Goal: Task Accomplishment & Management: Use online tool/utility

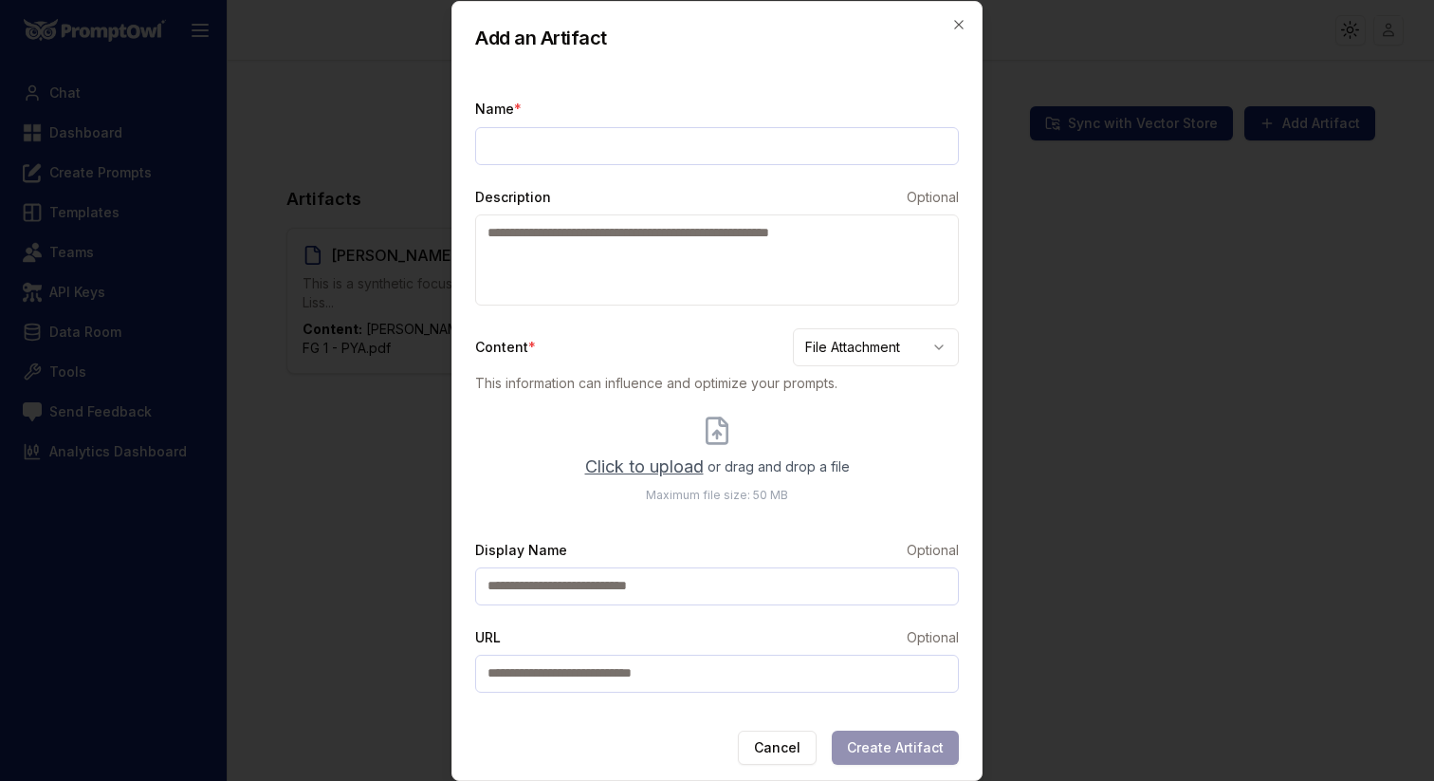
click at [1102, 343] on div at bounding box center [717, 390] width 1434 height 781
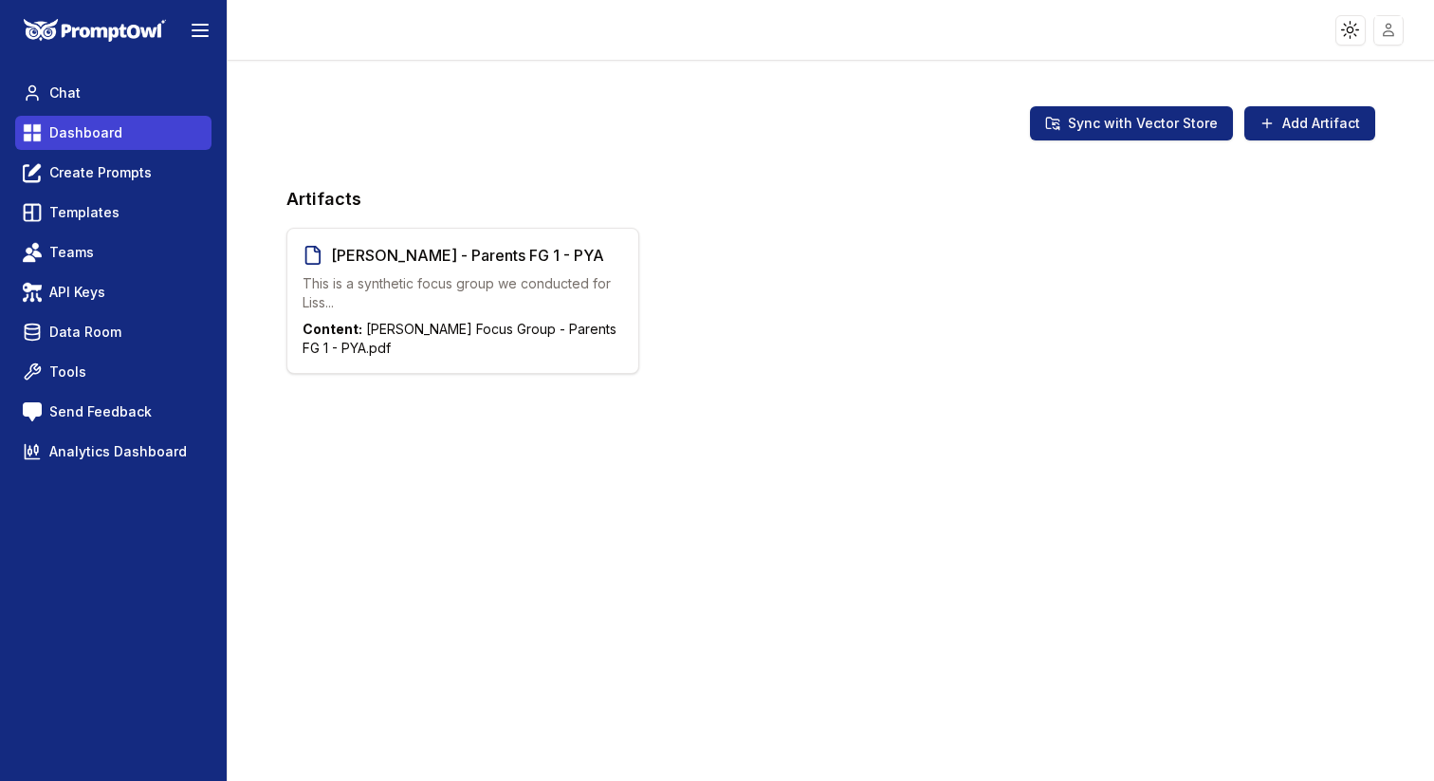
click at [114, 130] on span "Dashboard" at bounding box center [85, 132] width 73 height 19
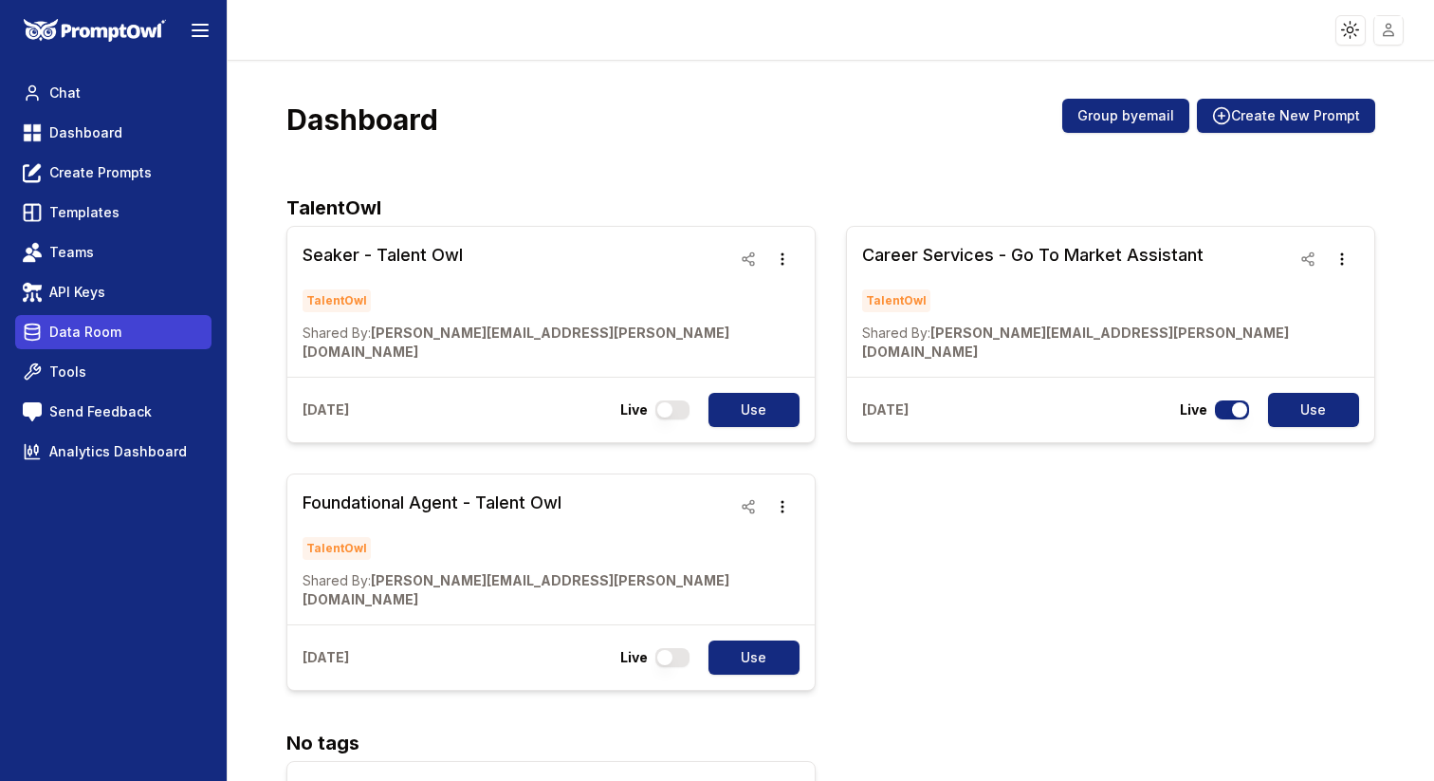
click at [125, 338] on link "Data Room" at bounding box center [113, 332] width 196 height 34
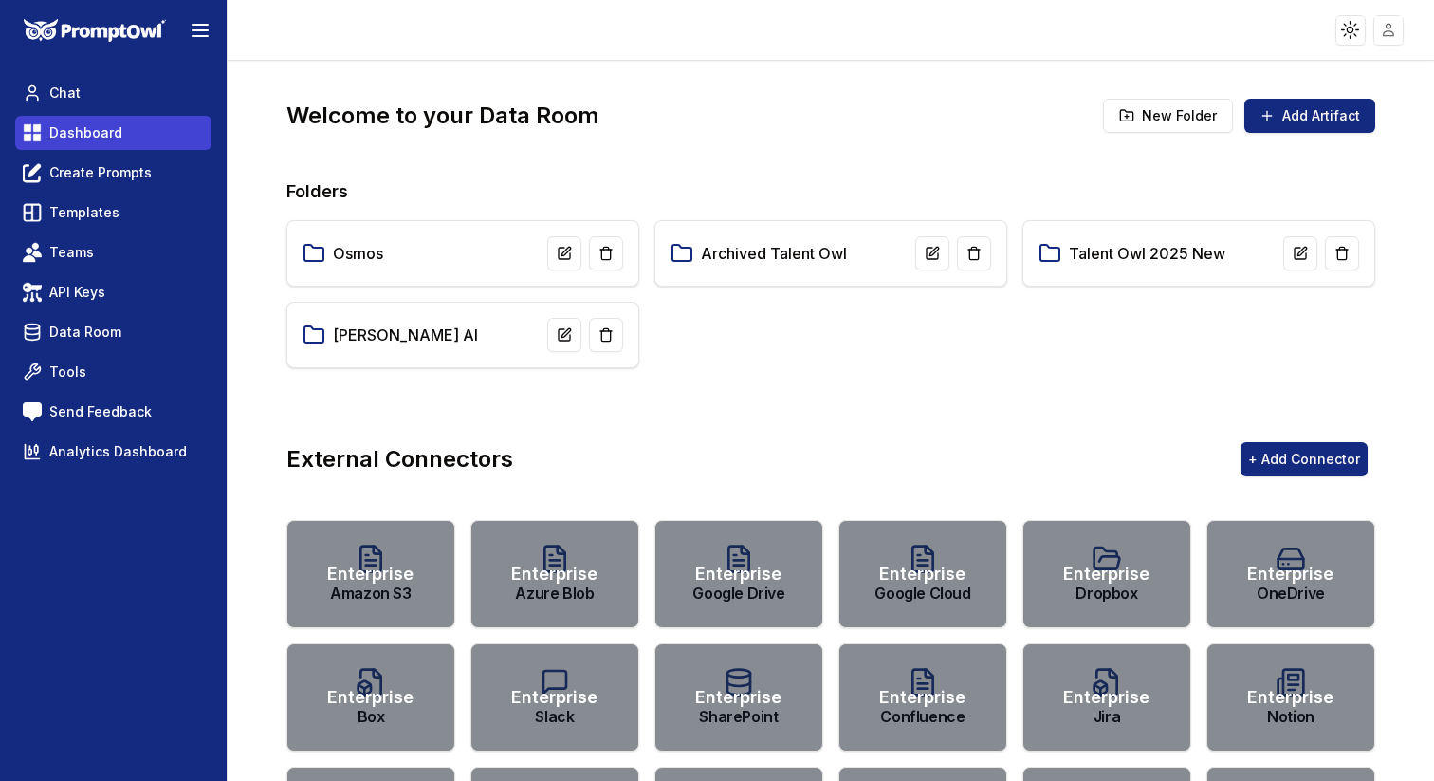
click at [97, 136] on span "Dashboard" at bounding box center [85, 132] width 73 height 19
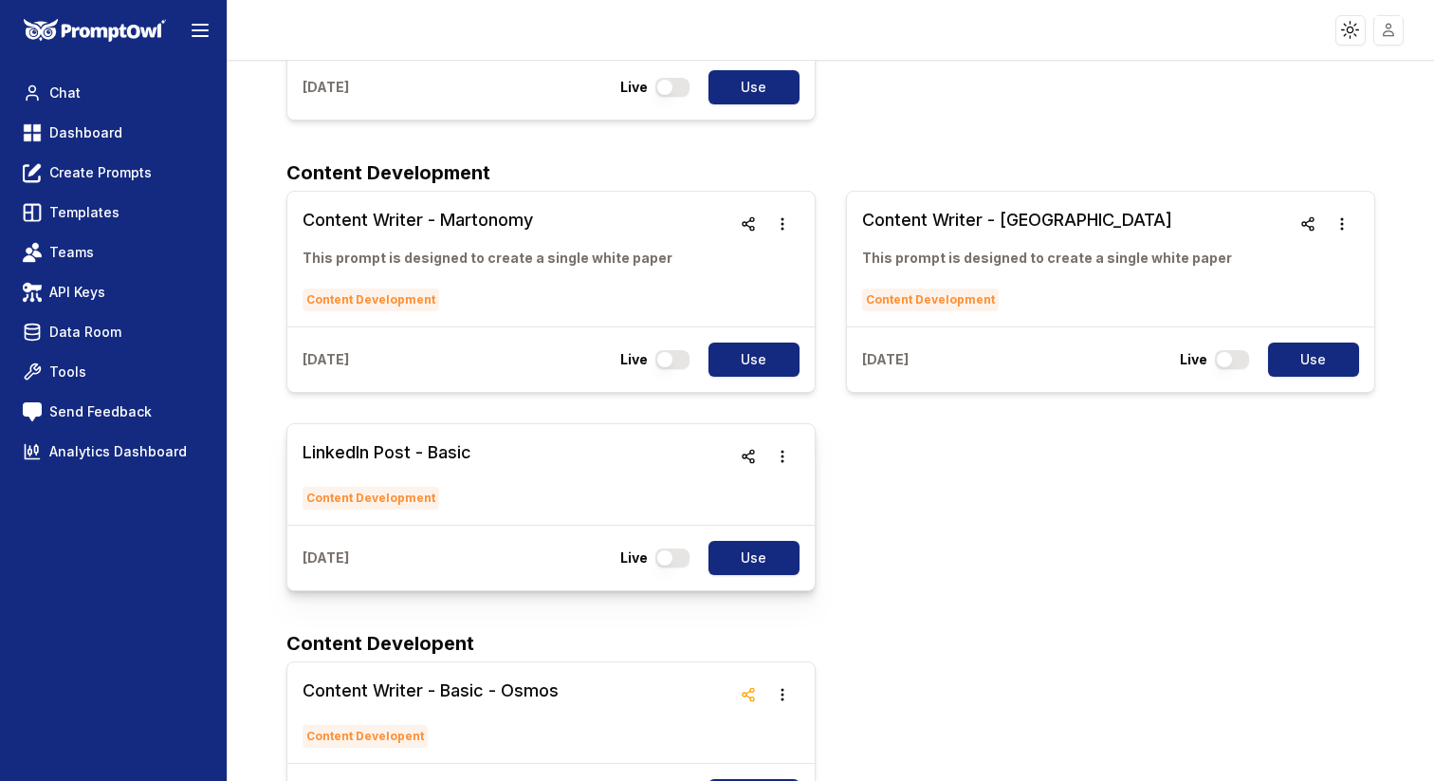
scroll to position [1188, 0]
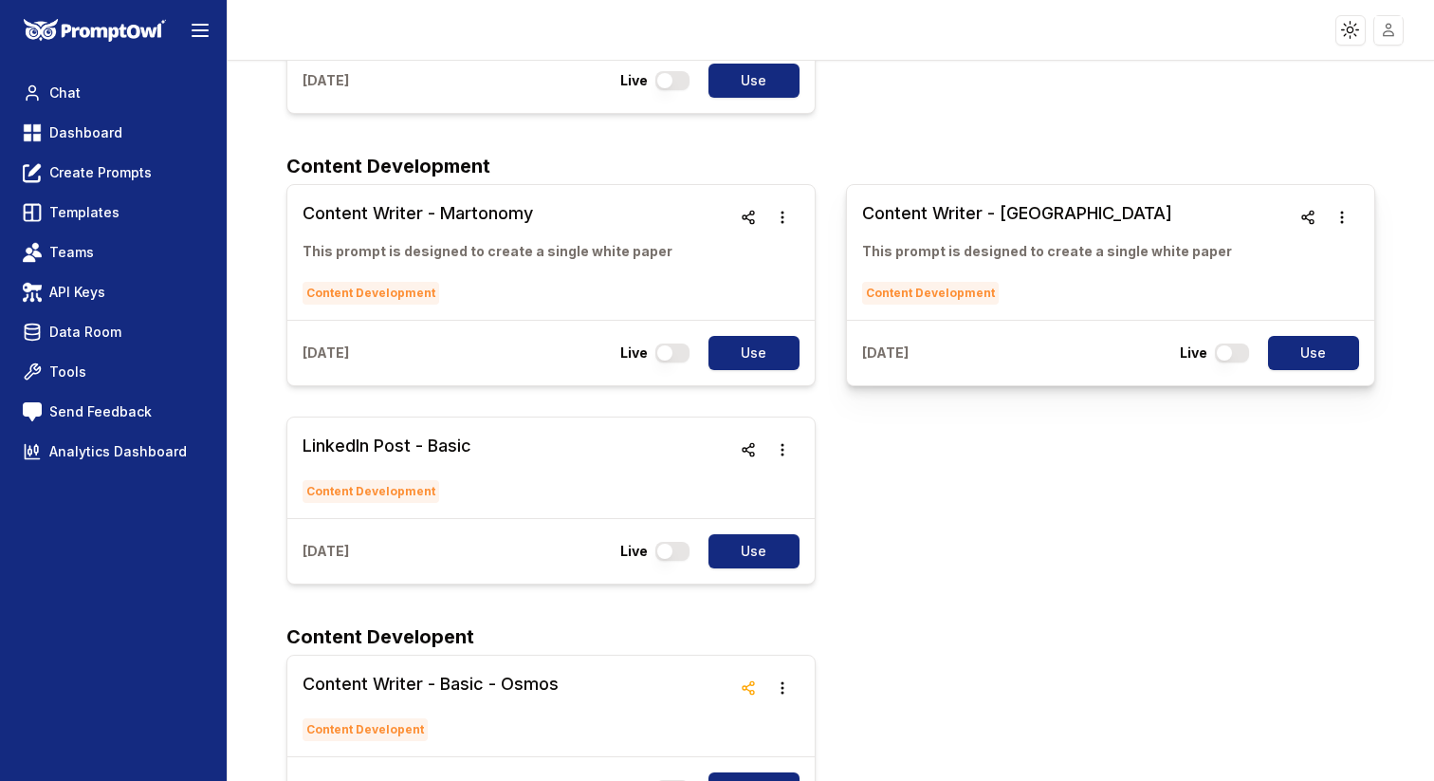
click at [1018, 200] on h3 "Content Writer - [GEOGRAPHIC_DATA]" at bounding box center [1047, 213] width 370 height 27
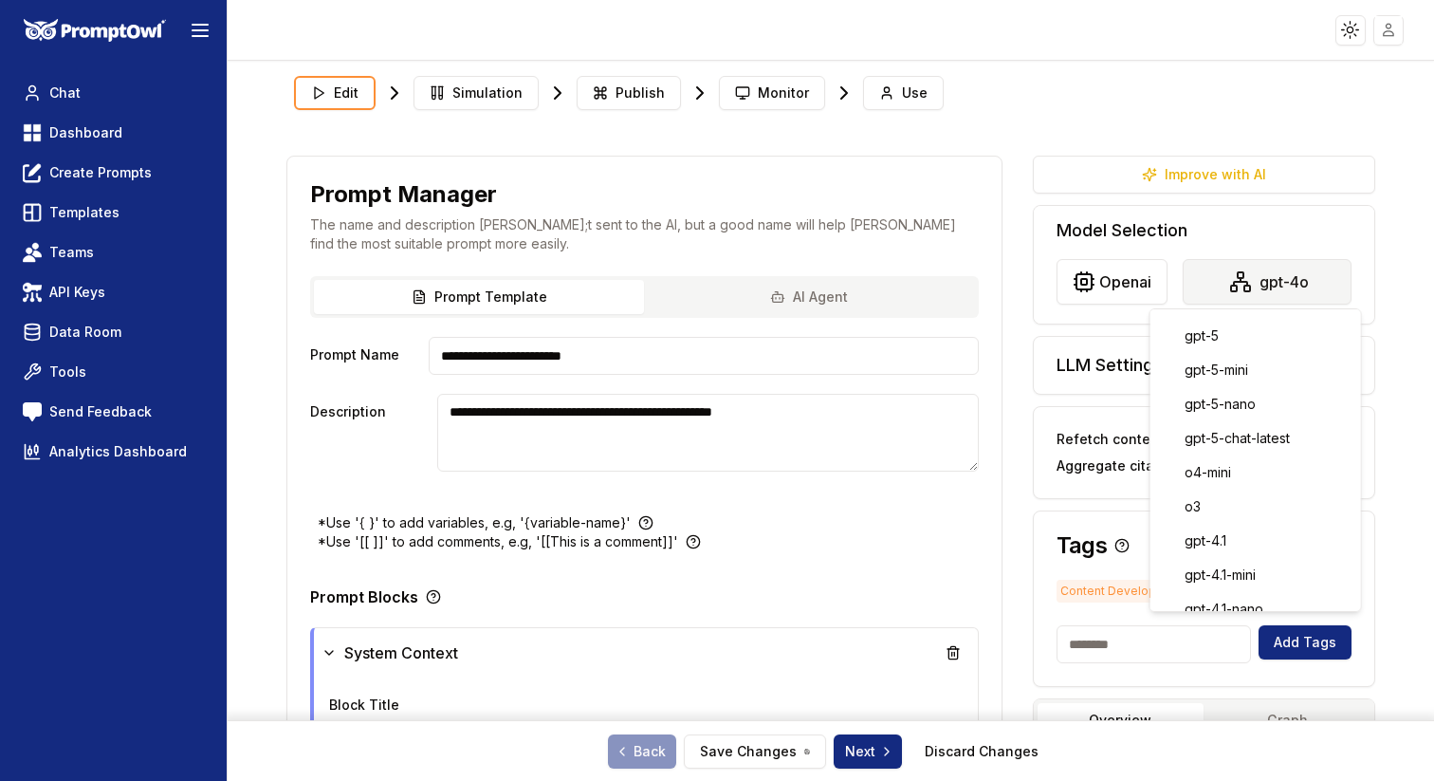
click at [1212, 288] on html "**********" at bounding box center [717, 390] width 1434 height 781
click at [1216, 120] on html "**********" at bounding box center [717, 390] width 1434 height 781
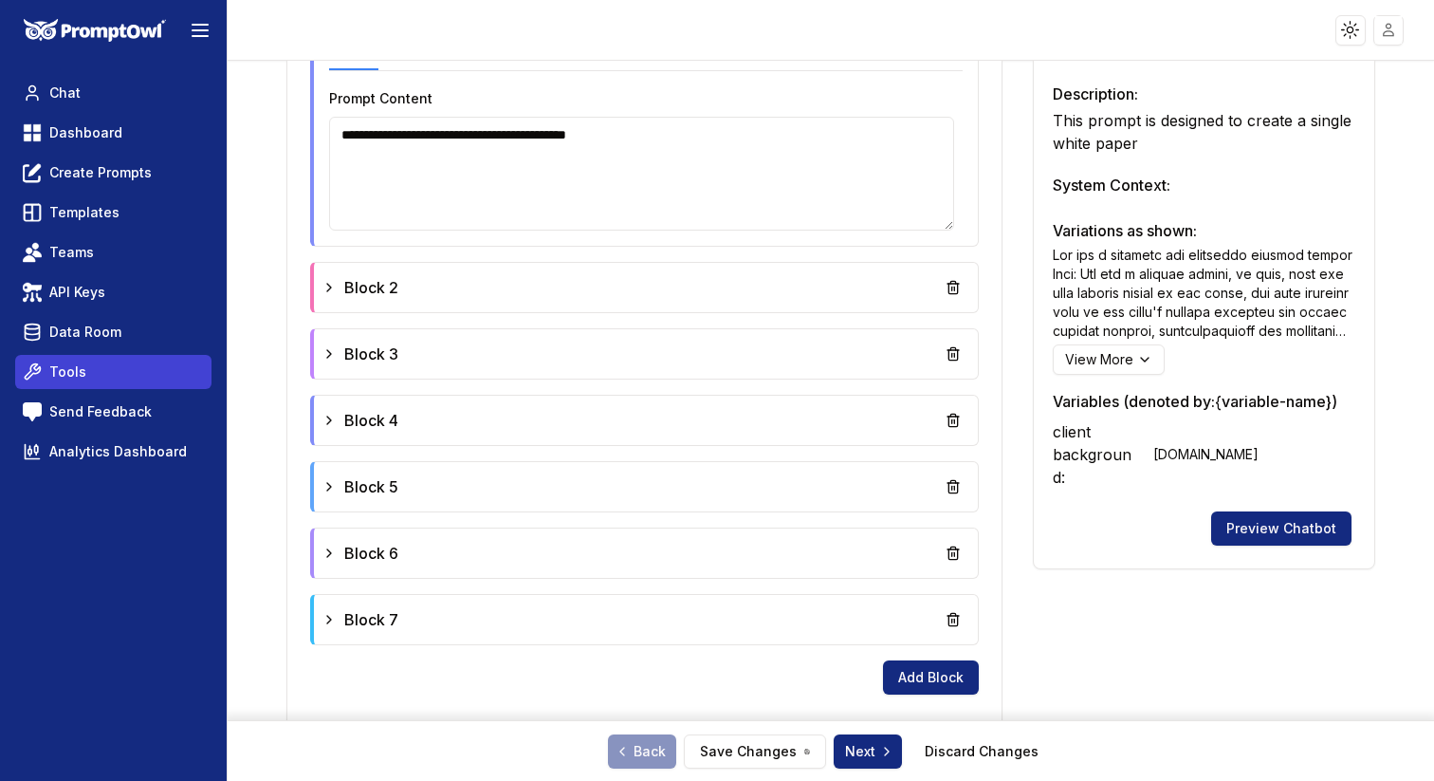
scroll to position [734, 0]
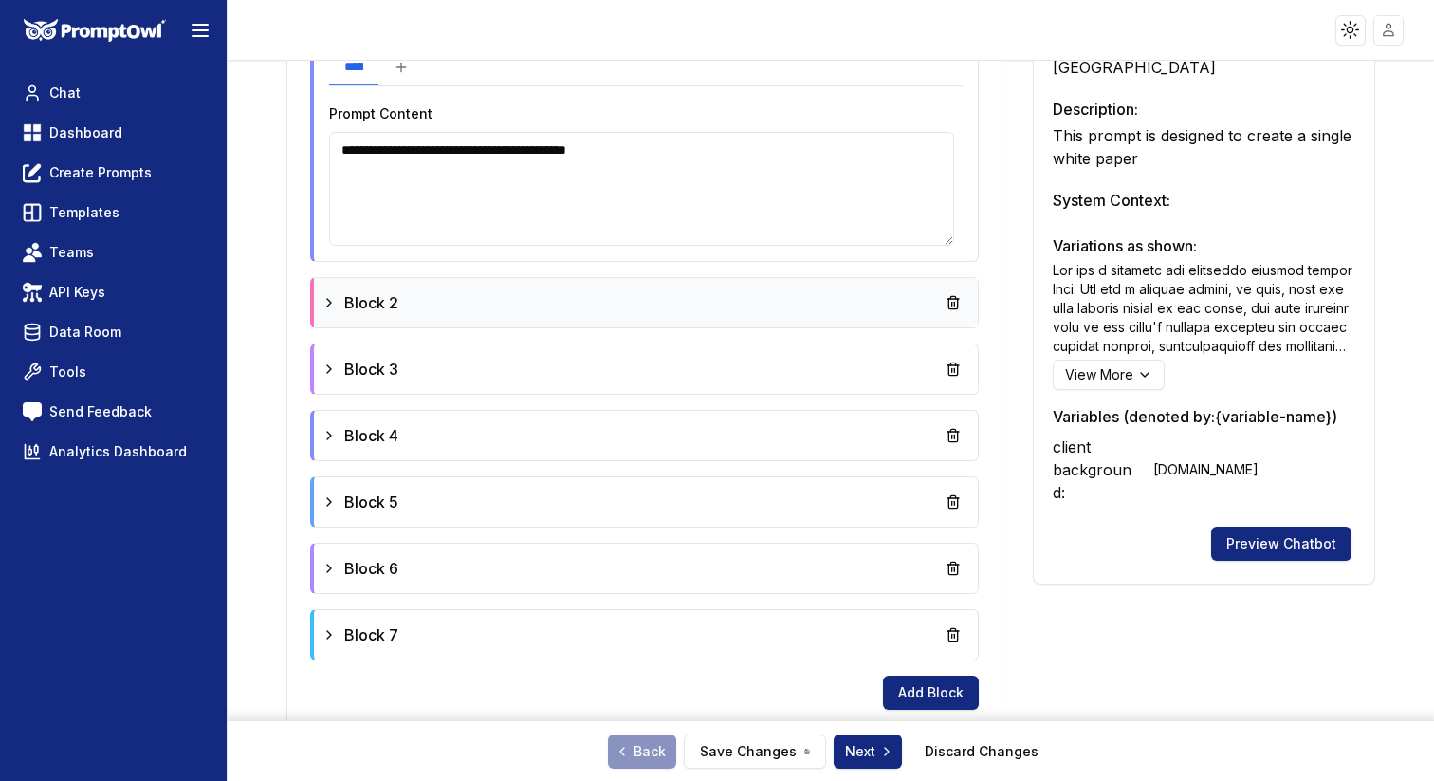
click at [335, 305] on icon at bounding box center [329, 302] width 15 height 15
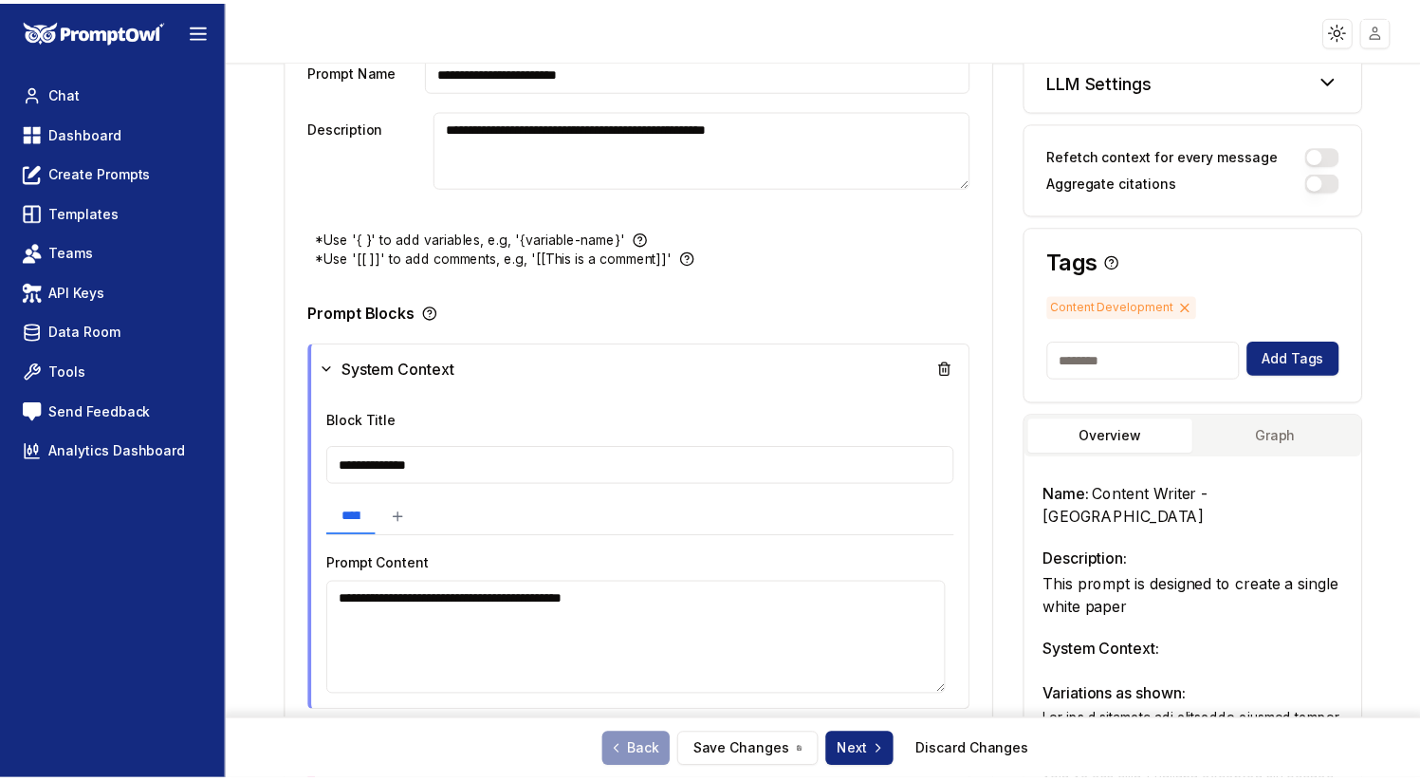
scroll to position [0, 0]
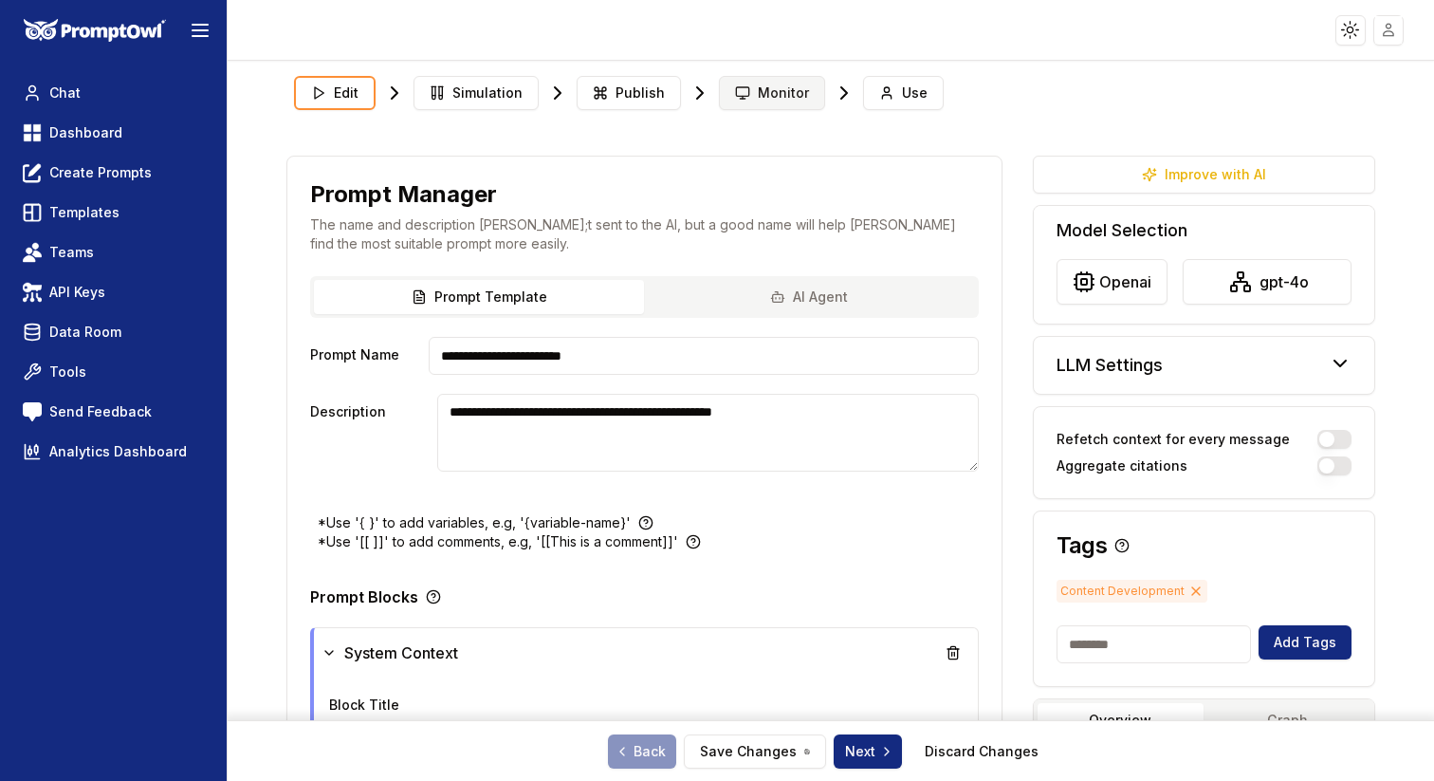
click at [748, 85] on button "Monitor" at bounding box center [772, 93] width 106 height 34
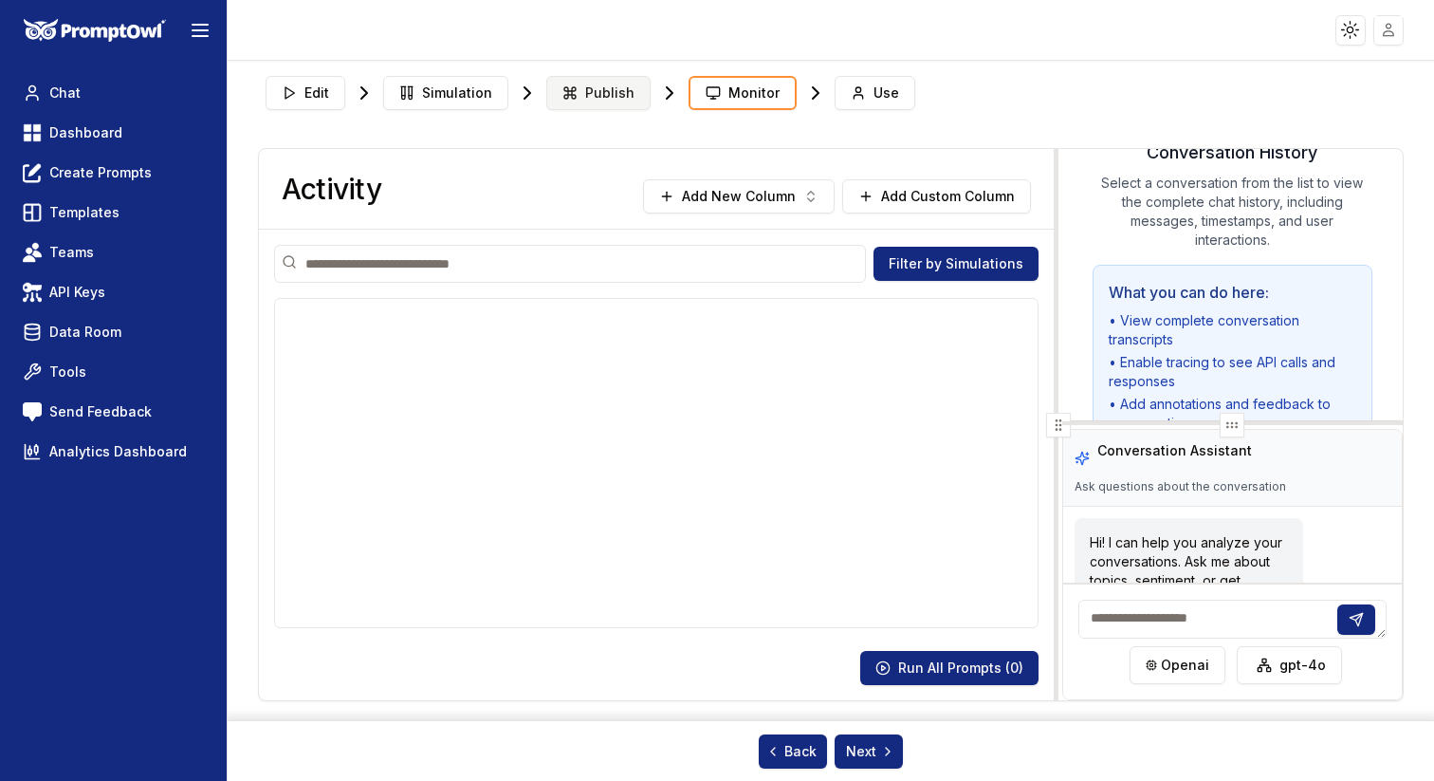
click at [599, 89] on span "Publish" at bounding box center [609, 92] width 49 height 19
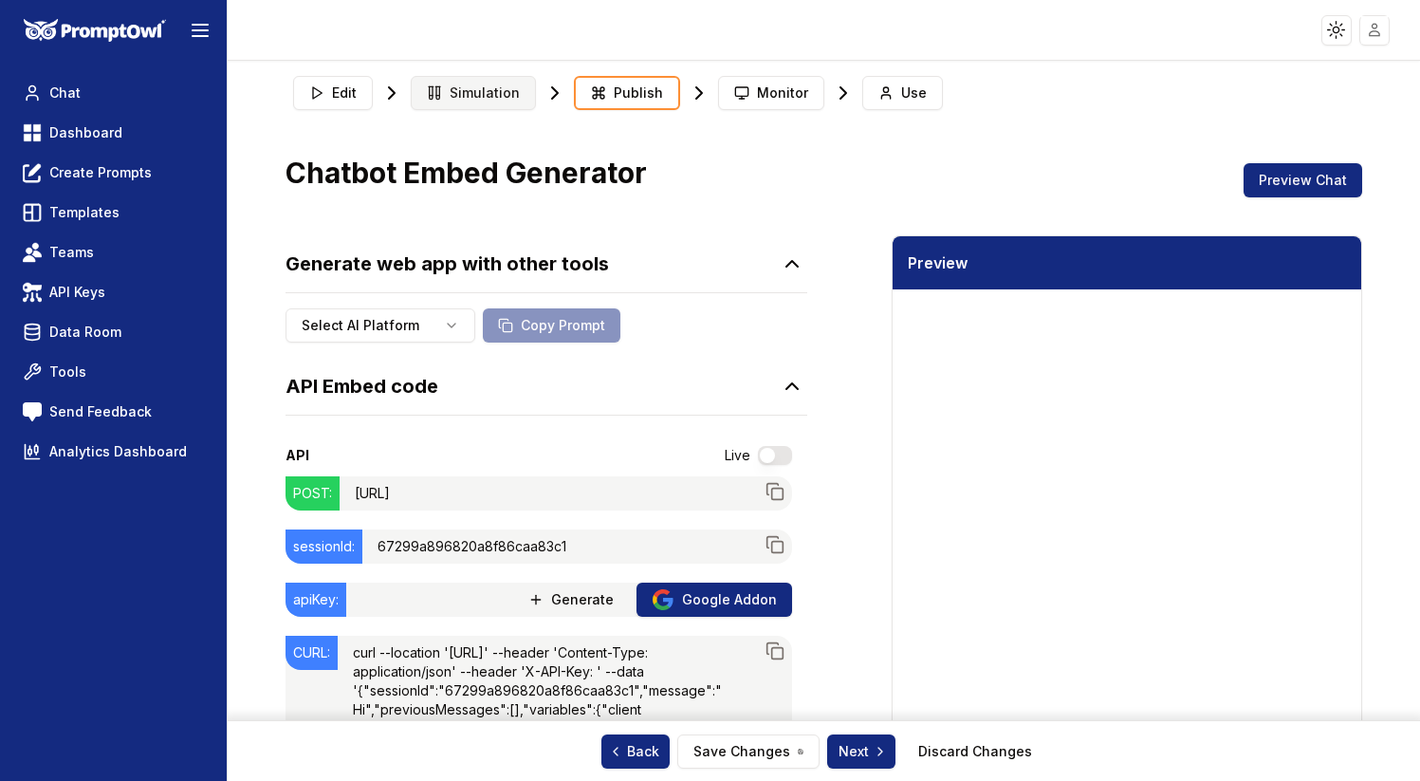
click at [474, 95] on span "Simulation" at bounding box center [485, 92] width 70 height 19
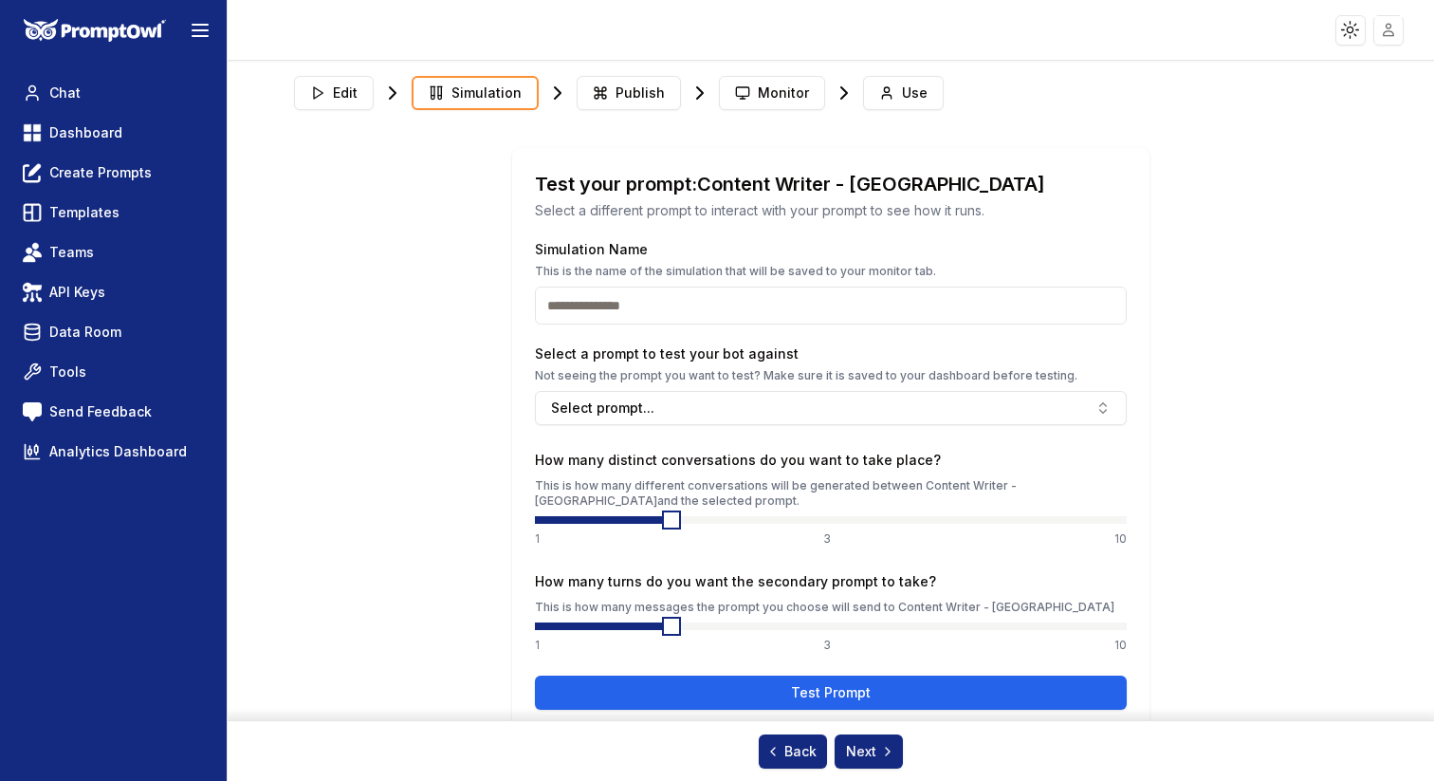
click at [276, 235] on section "Edit Simulation Publish Monitor Use Test your prompt: Content Writer - Basilica…" at bounding box center [831, 498] width 1146 height 861
click at [786, 763] on button "Back" at bounding box center [793, 751] width 68 height 34
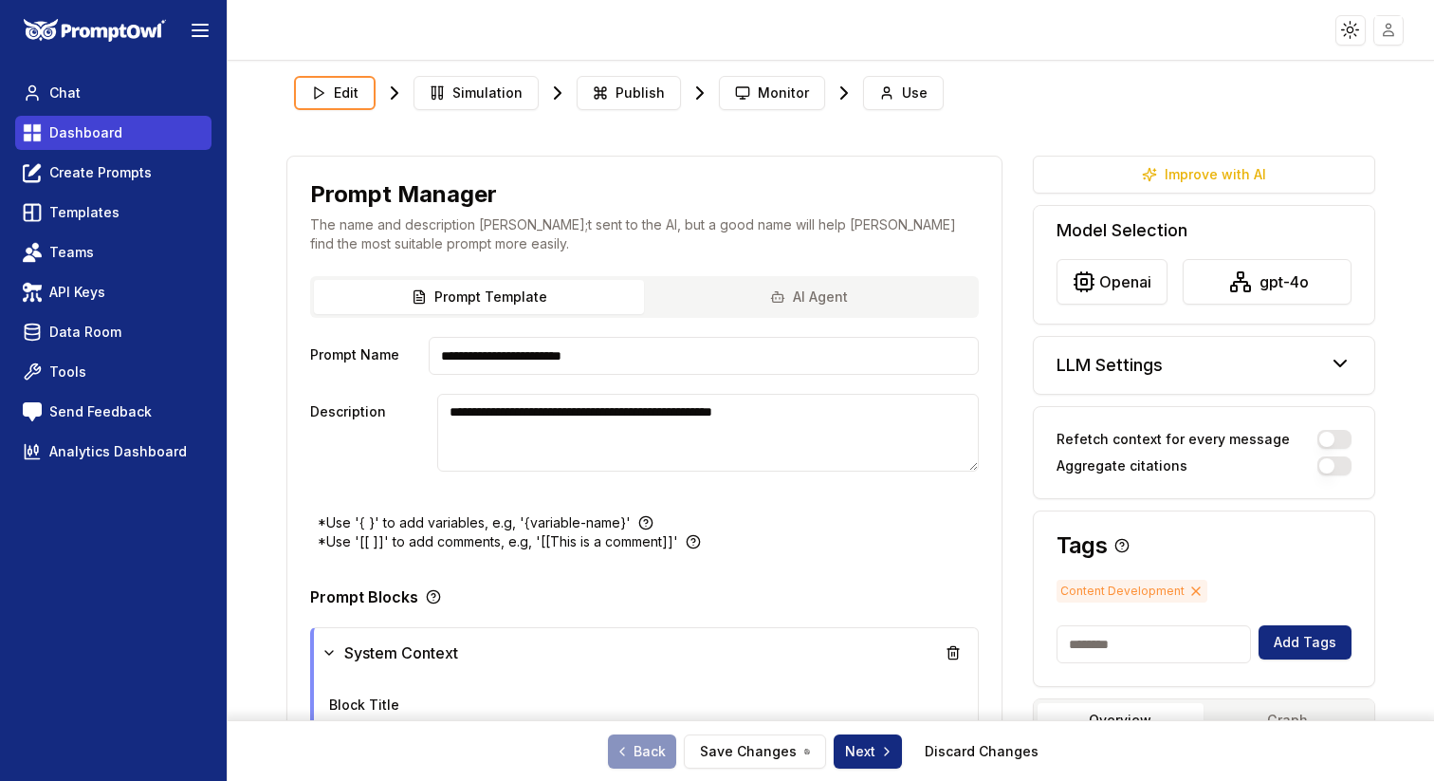
click at [92, 125] on span "Dashboard" at bounding box center [85, 132] width 73 height 19
